Goal: Information Seeking & Learning: Learn about a topic

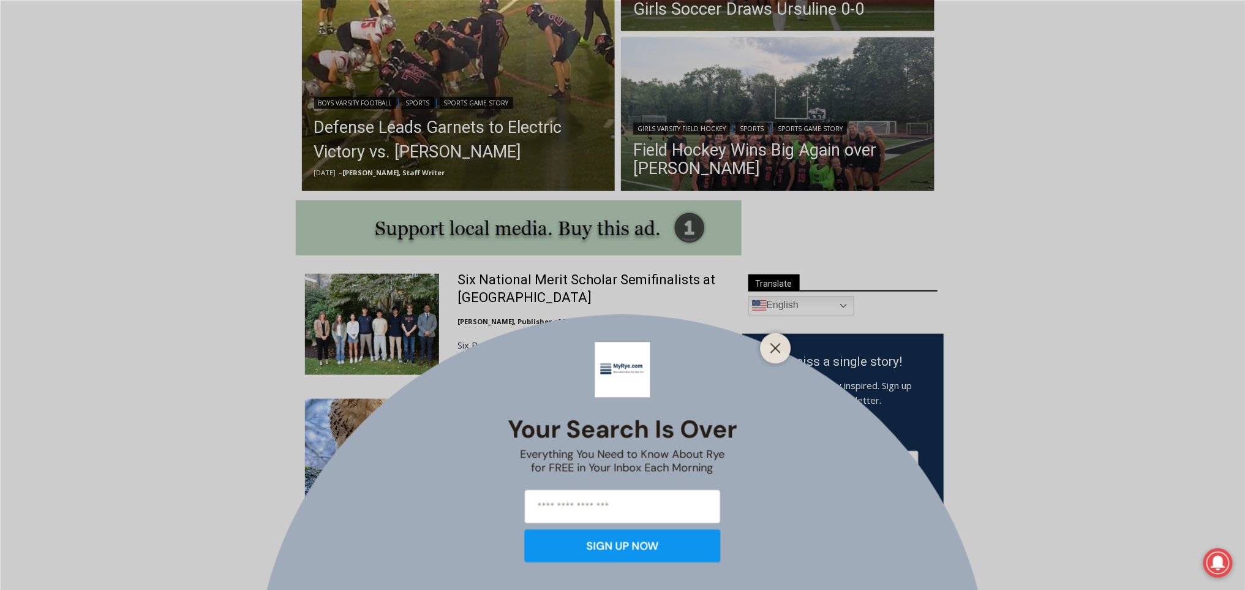
scroll to position [491, 0]
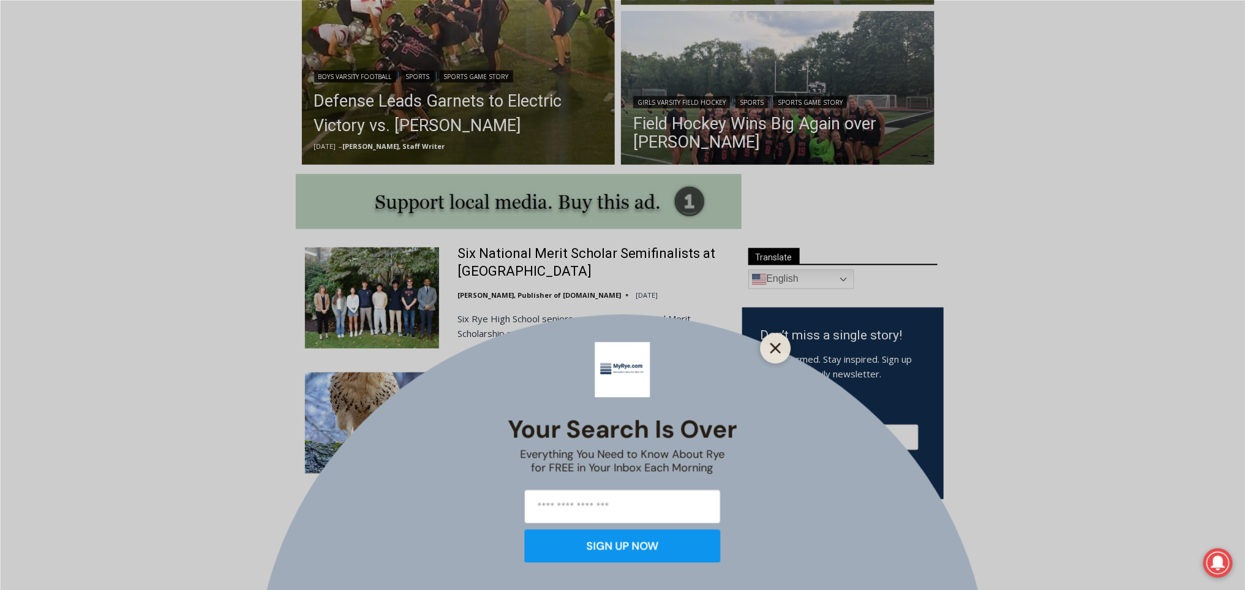
click at [776, 349] on line "Close" at bounding box center [775, 348] width 9 height 9
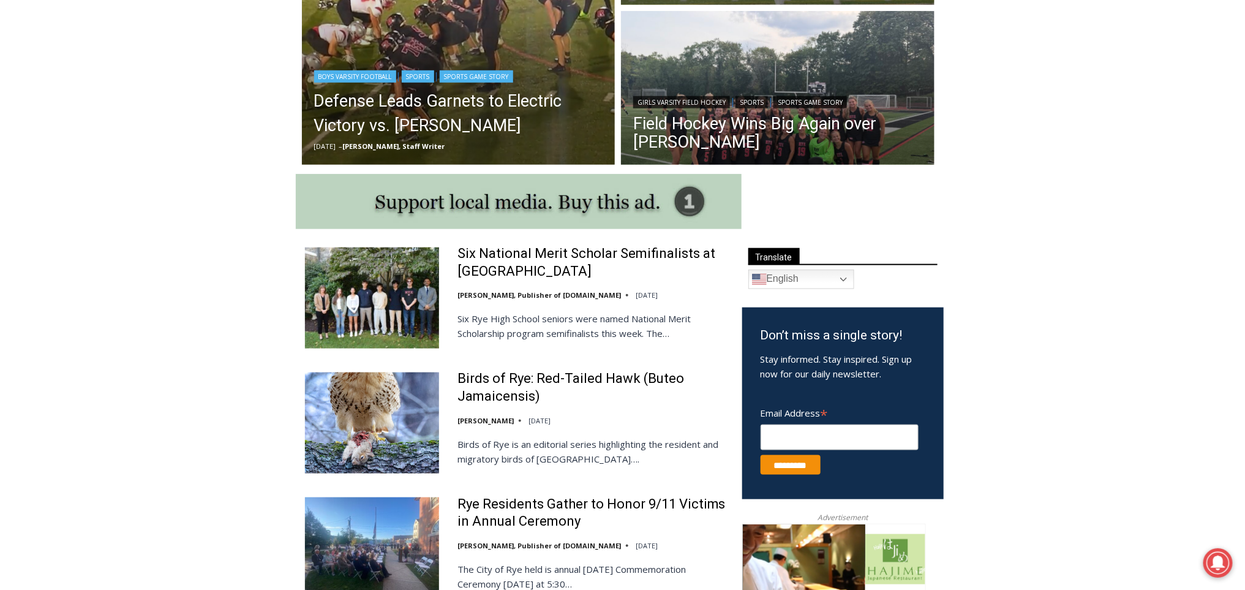
click at [517, 39] on img "Read More Defense Leads Garnets to Electric Victory vs. Somers" at bounding box center [459, 9] width 314 height 314
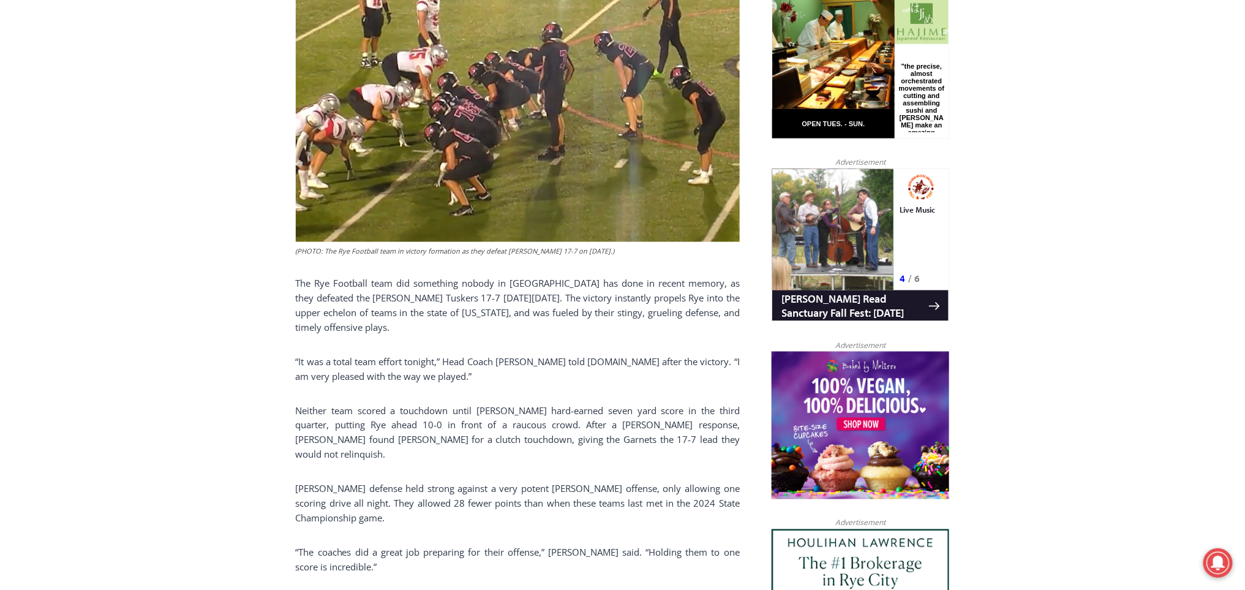
scroll to position [539, 0]
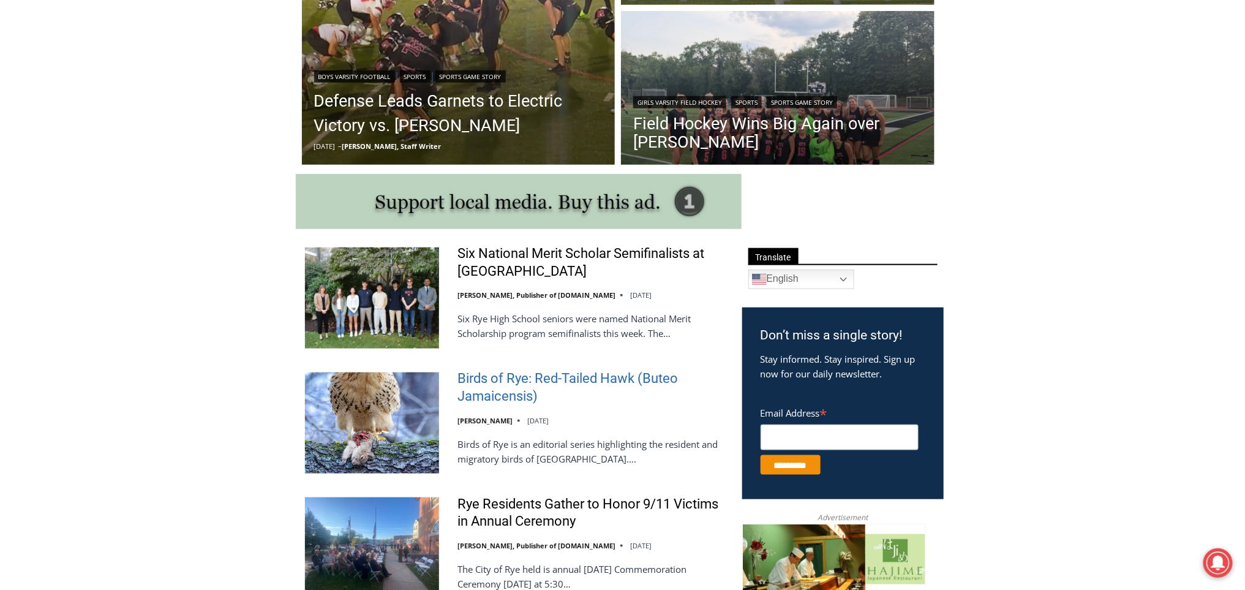
click at [508, 388] on link "Birds of Rye: Red-Tailed Hawk (Buteo Jamaicensis)" at bounding box center [592, 387] width 269 height 35
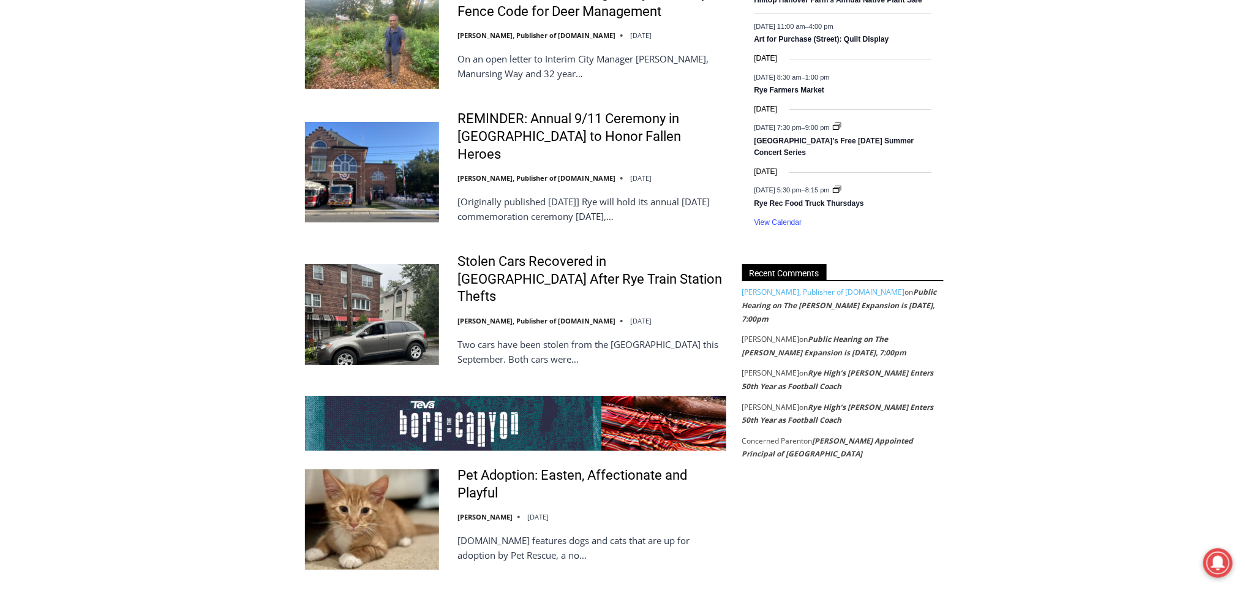
scroll to position [2044, 0]
